Goal: Obtain resource: Download file/media

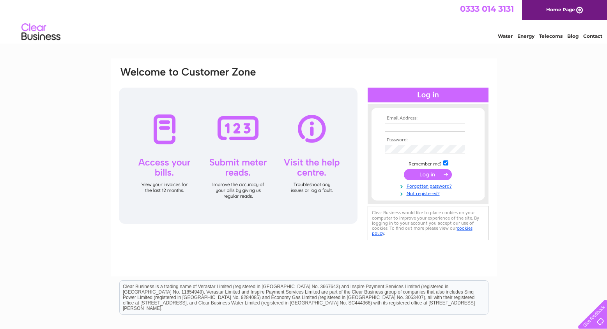
type input "gllworldbaby@gmail.com"
click at [432, 172] on input "submit" at bounding box center [428, 174] width 48 height 11
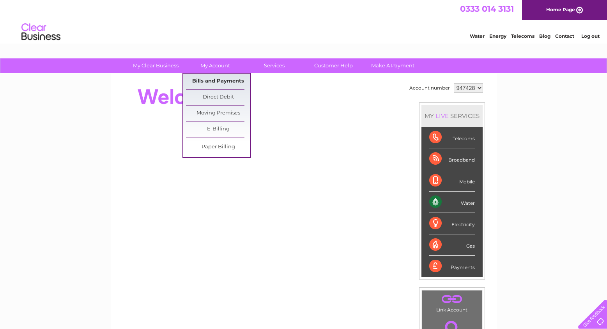
click at [225, 82] on link "Bills and Payments" at bounding box center [218, 82] width 64 height 16
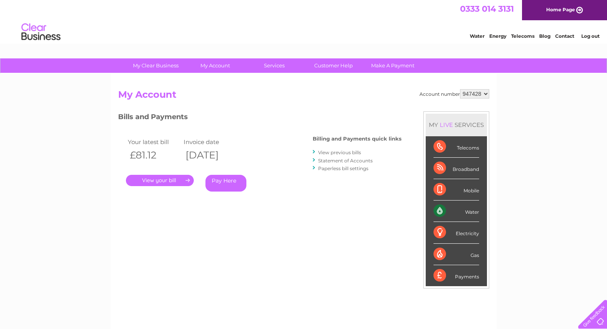
click at [162, 179] on link "." at bounding box center [160, 180] width 68 height 11
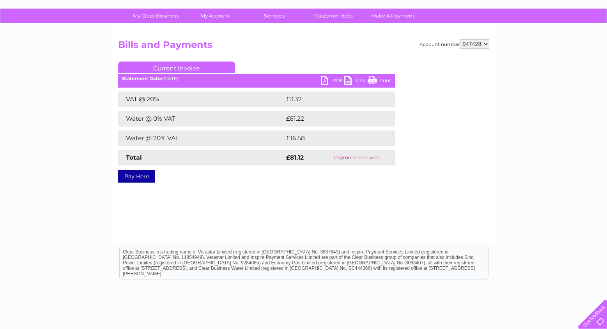
scroll to position [51, 0]
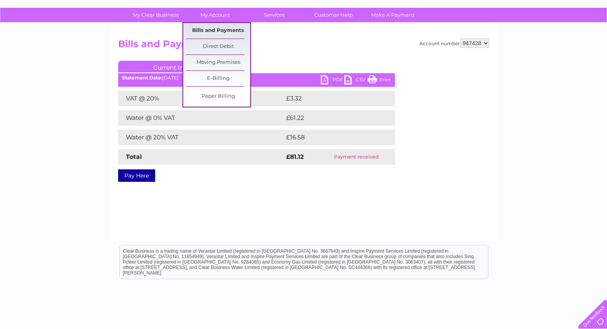
click at [213, 33] on link "Bills and Payments" at bounding box center [218, 31] width 64 height 16
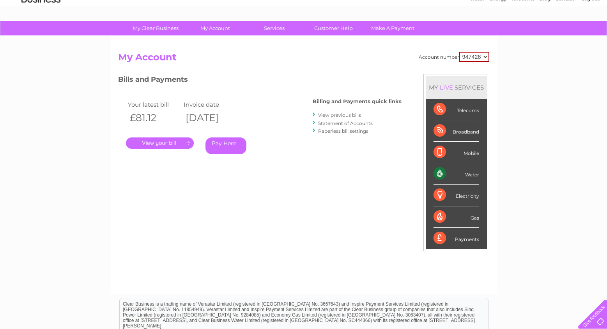
scroll to position [37, 0]
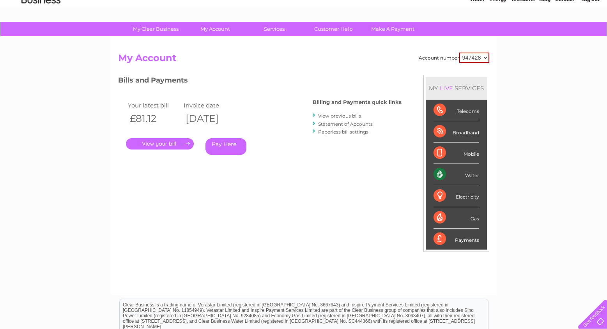
click at [341, 116] on link "View previous bills" at bounding box center [339, 116] width 43 height 6
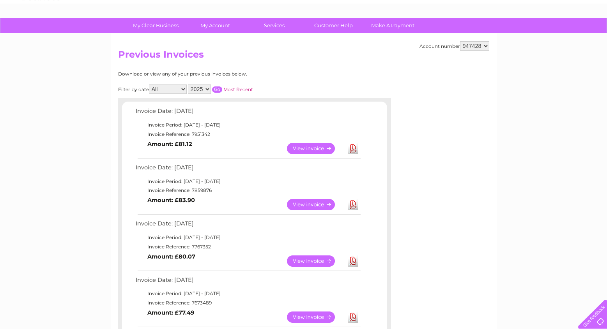
scroll to position [42, 0]
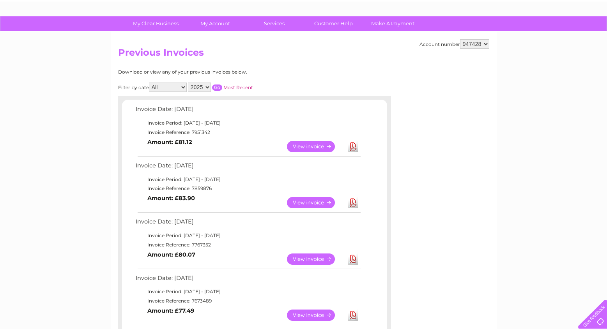
click at [356, 203] on link "Download" at bounding box center [353, 202] width 10 height 11
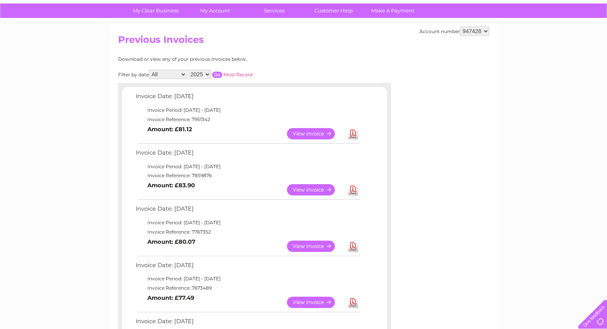
click at [352, 248] on link "Download" at bounding box center [353, 246] width 10 height 11
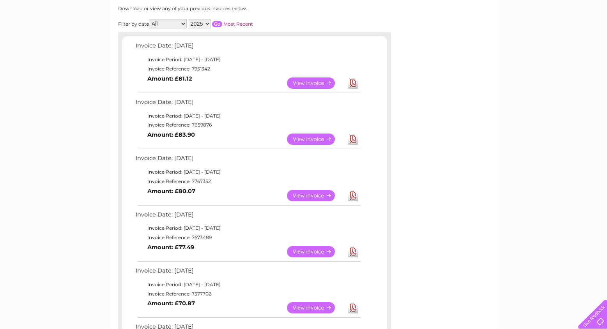
scroll to position [111, 0]
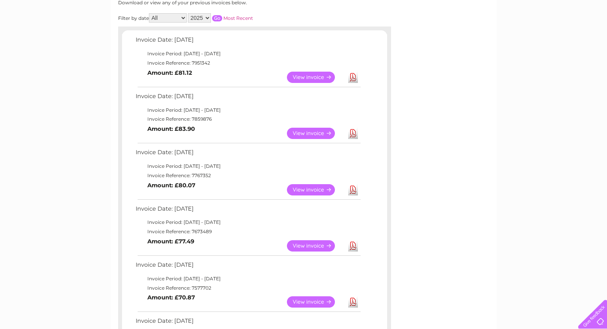
click at [354, 247] on link "Download" at bounding box center [353, 246] width 10 height 11
